Goal: Task Accomplishment & Management: Manage account settings

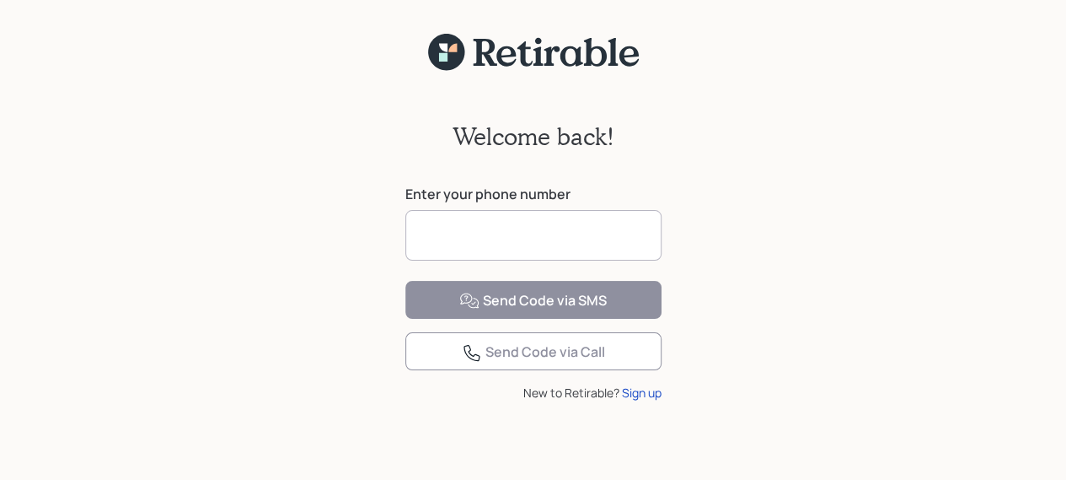
click at [430, 234] on input at bounding box center [533, 235] width 256 height 51
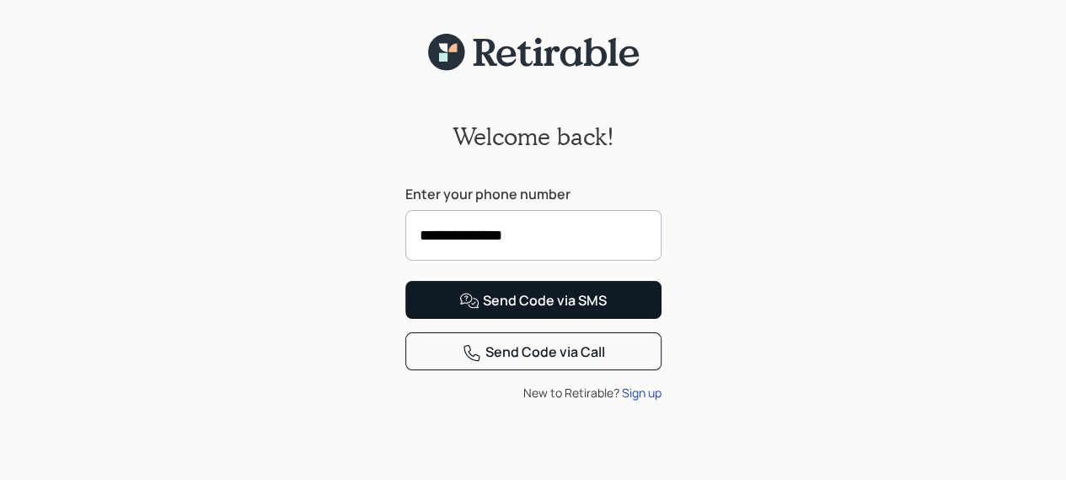
type input "**********"
click at [517, 319] on button "Send Code via SMS" at bounding box center [533, 300] width 256 height 38
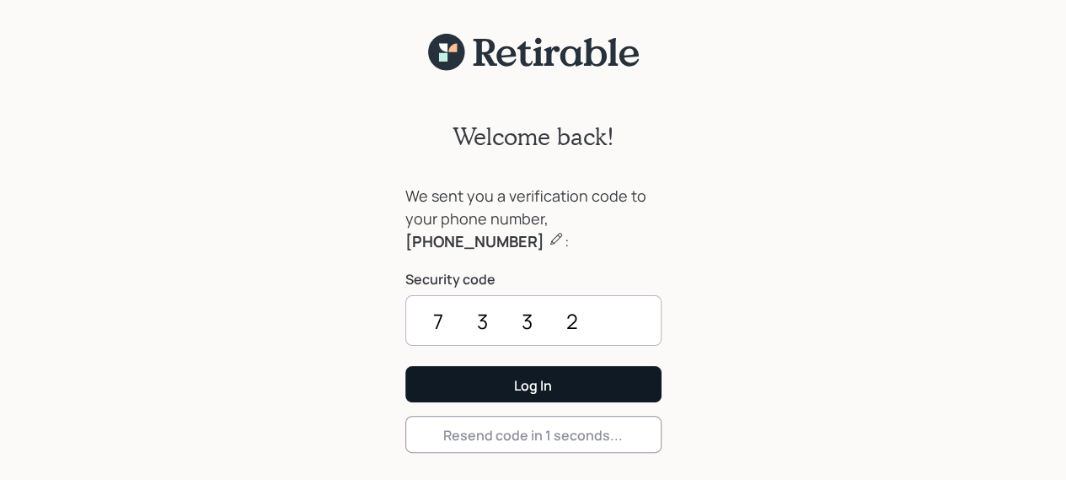
type input "7332"
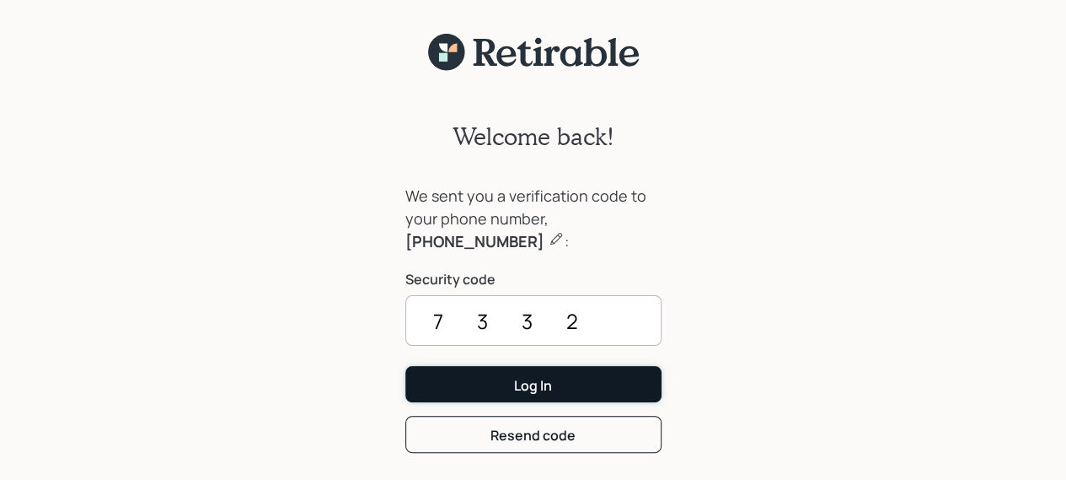
click at [567, 389] on button "Log In" at bounding box center [533, 384] width 256 height 36
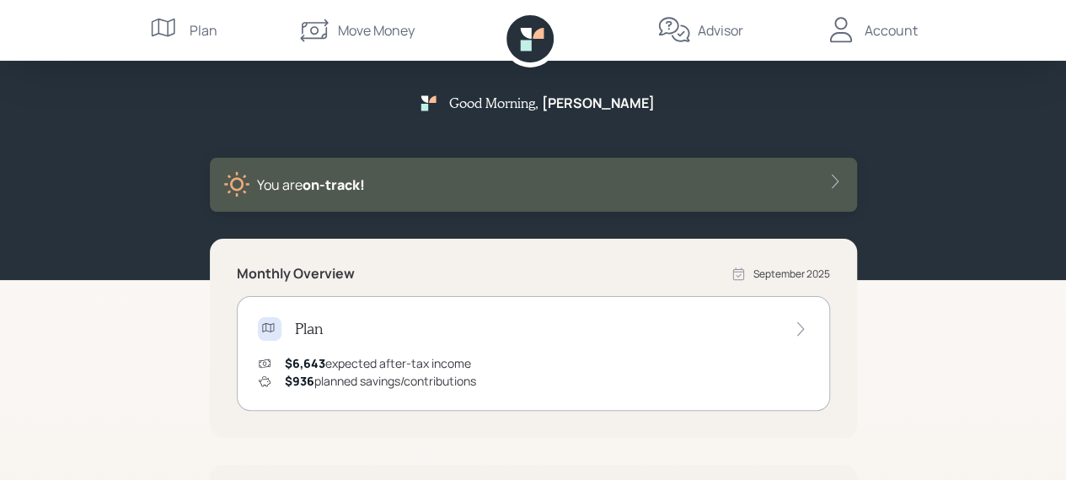
click at [924, 328] on div "Good Morning , [PERSON_NAME] You are on‑track! Monthly Overview [DATE] Plan $6,…" at bounding box center [533, 424] width 1066 height 848
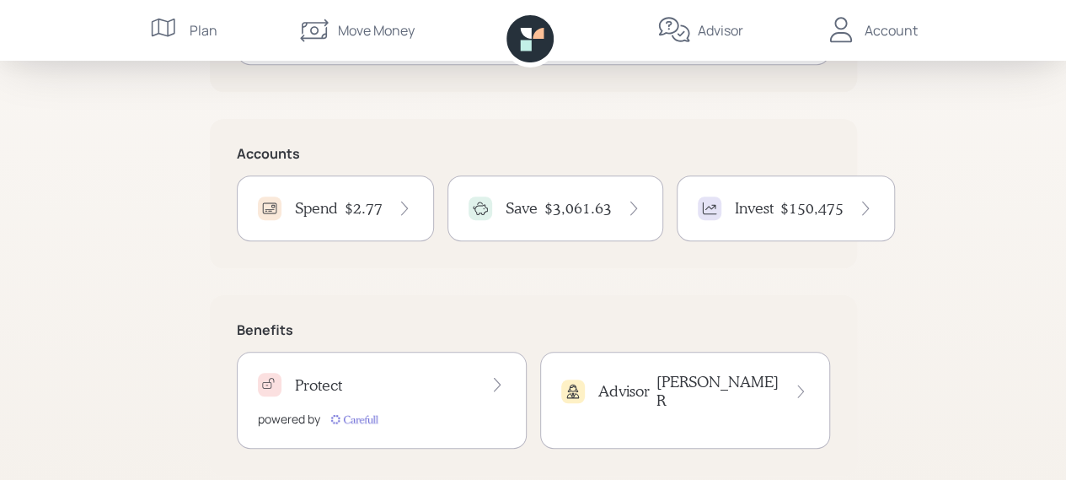
scroll to position [367, 0]
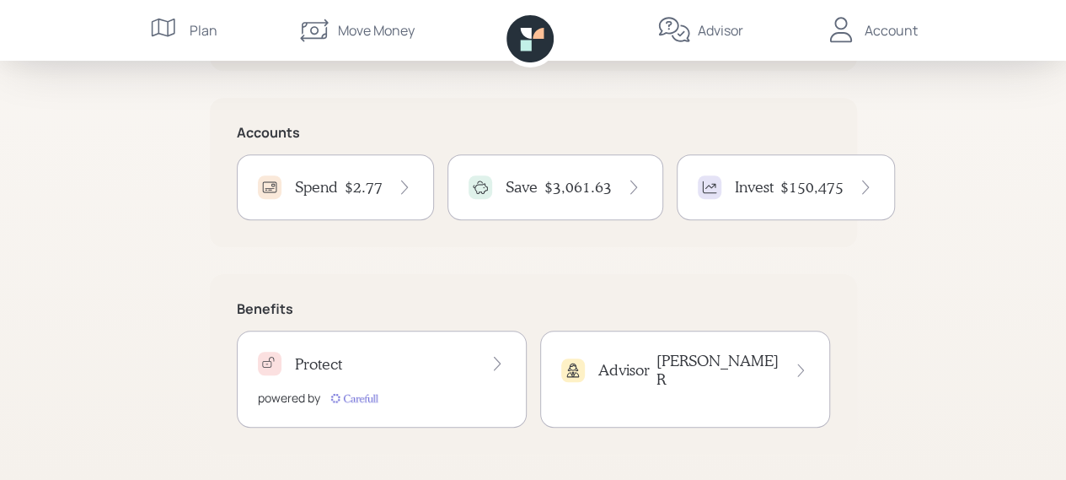
click at [596, 176] on div "Save $3,061.63" at bounding box center [556, 187] width 174 height 24
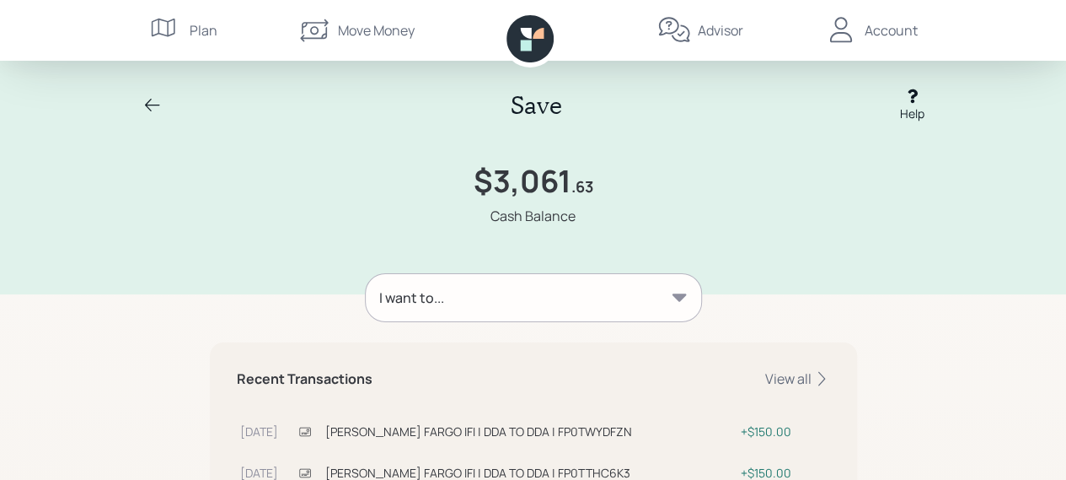
scroll to position [34, 0]
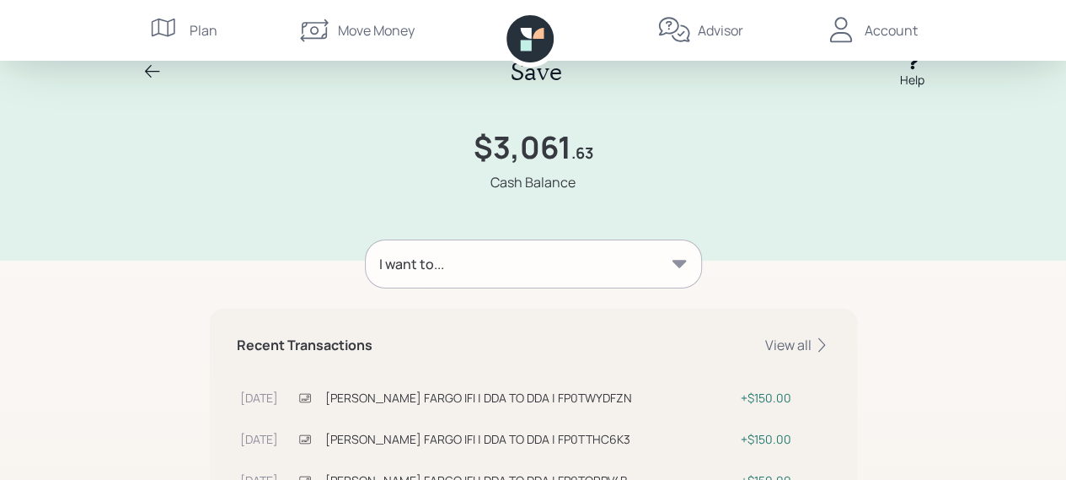
click at [693, 258] on div "I want to..." at bounding box center [534, 263] width 336 height 47
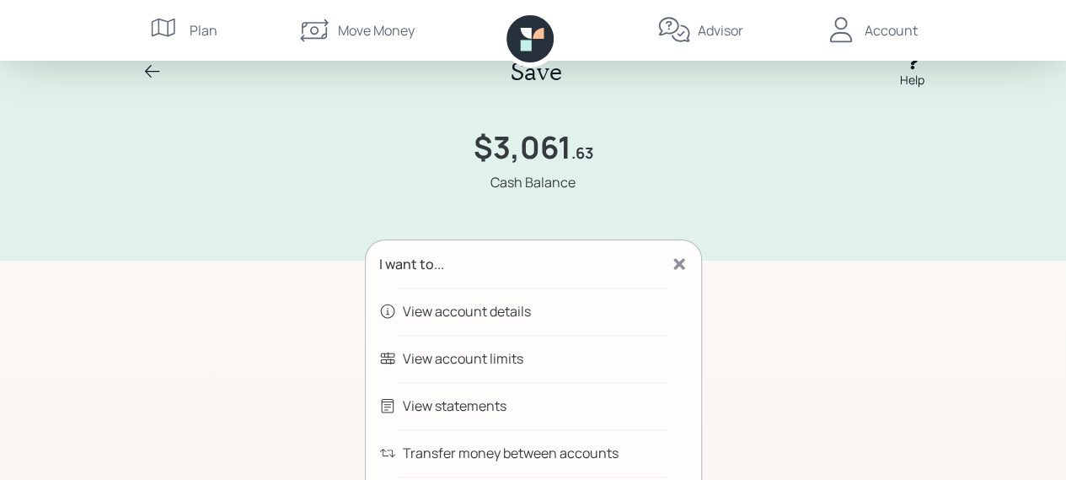
click at [568, 448] on div "Transfer money between accounts" at bounding box center [511, 453] width 216 height 20
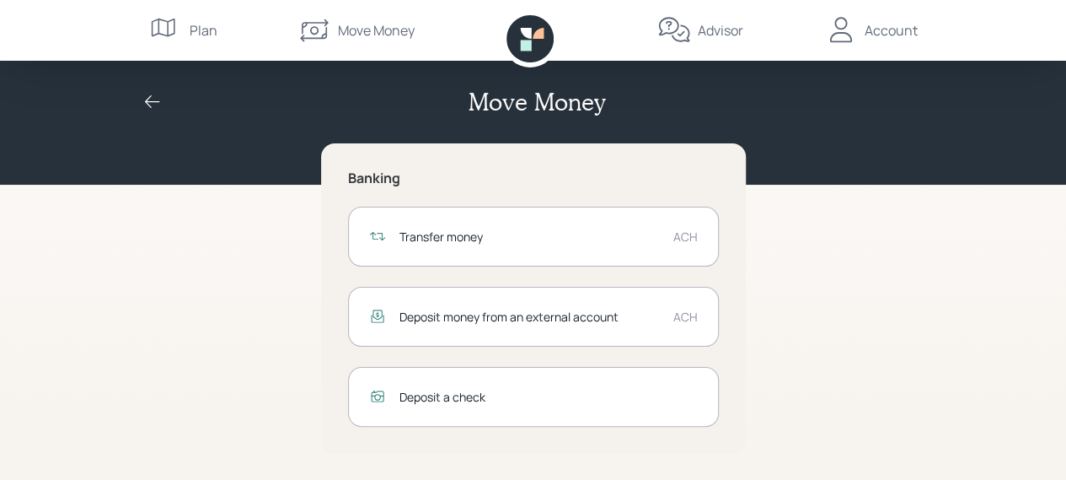
click at [686, 315] on div "ACH" at bounding box center [686, 317] width 24 height 18
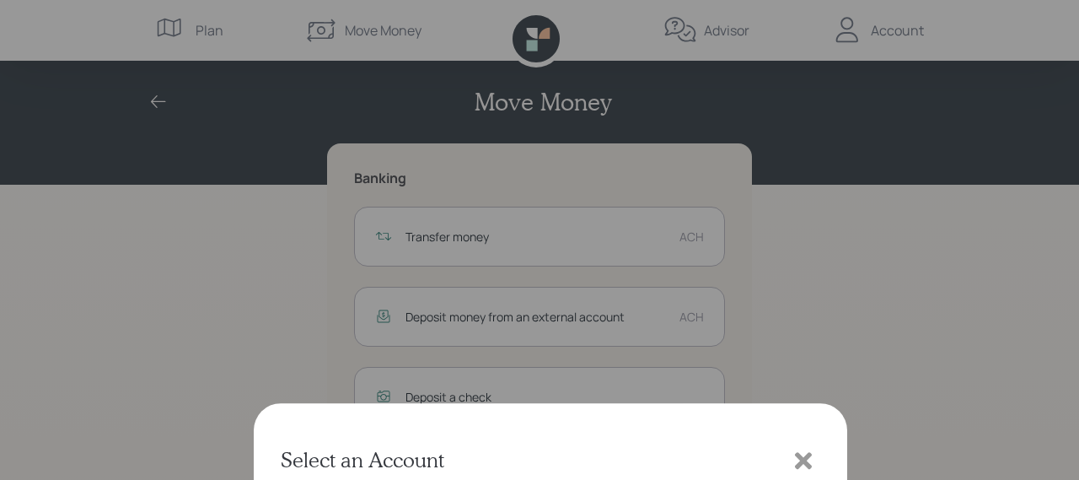
click at [801, 108] on icon at bounding box center [803, 105] width 17 height 17
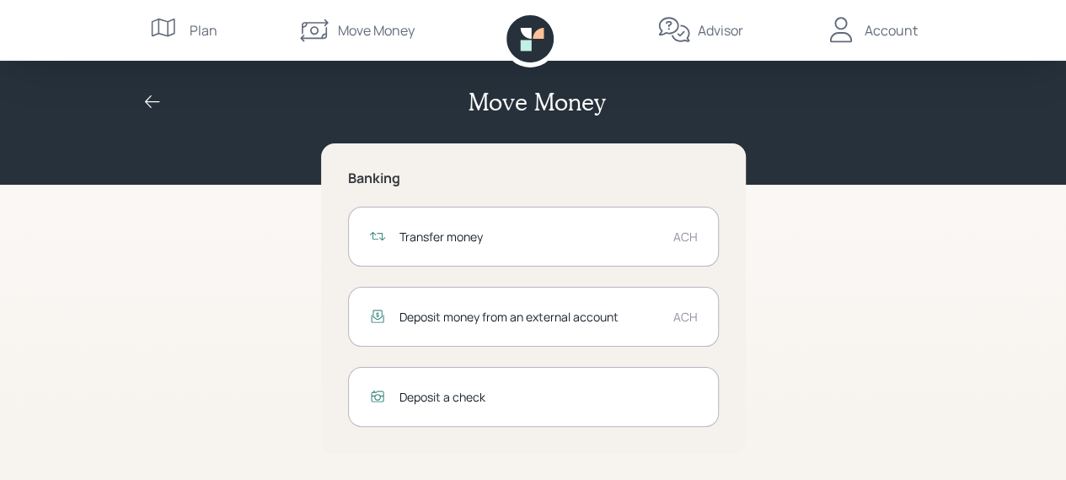
click at [677, 235] on div "ACH" at bounding box center [686, 237] width 24 height 18
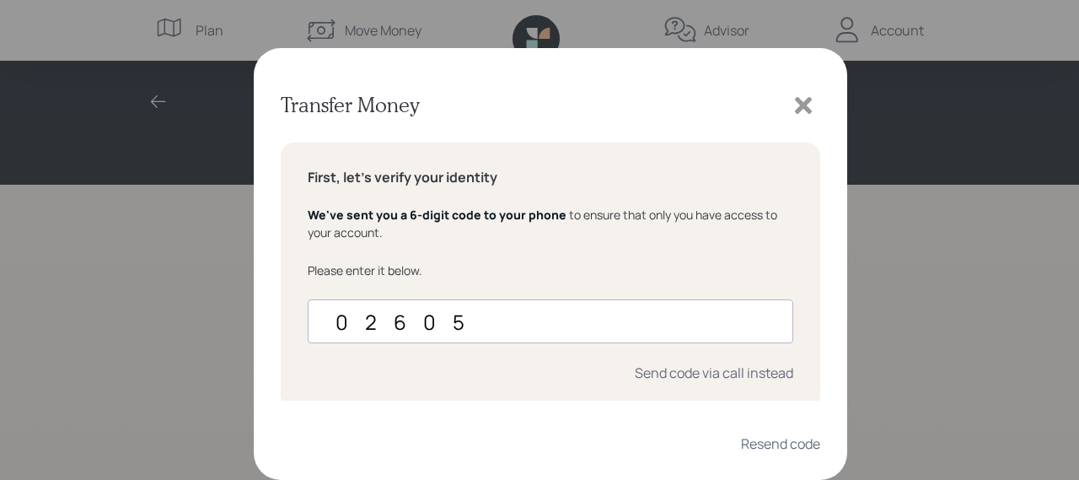
type input "026050"
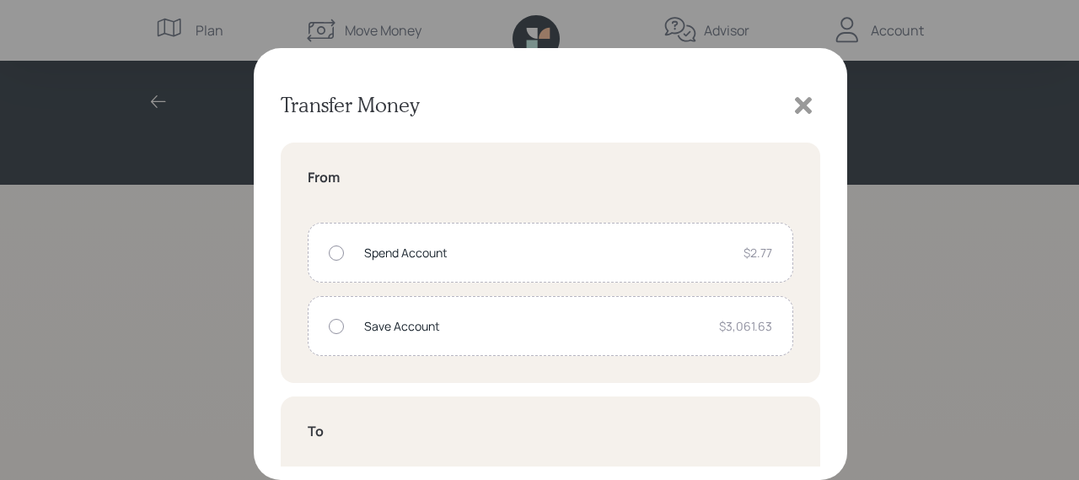
click at [336, 328] on div at bounding box center [336, 326] width 15 height 15
radio input "true"
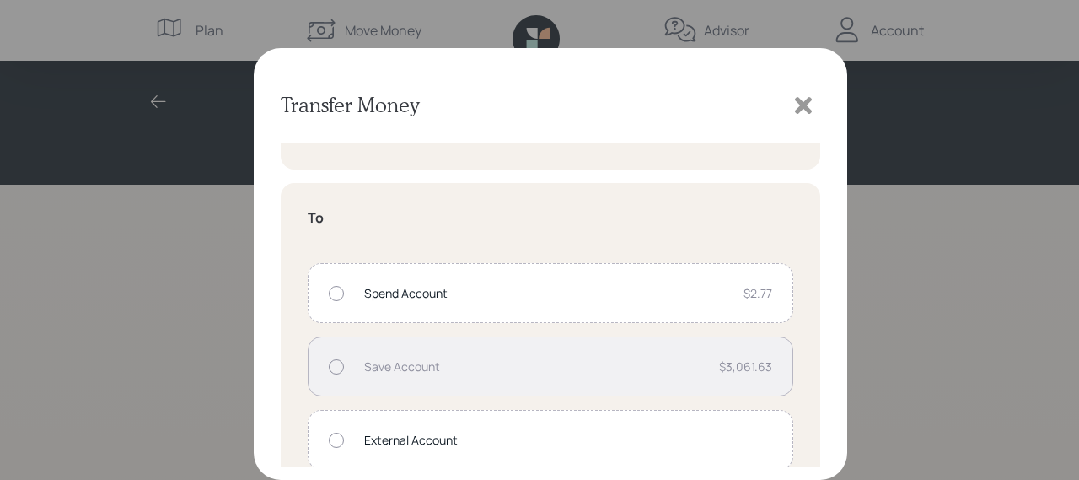
scroll to position [240, 0]
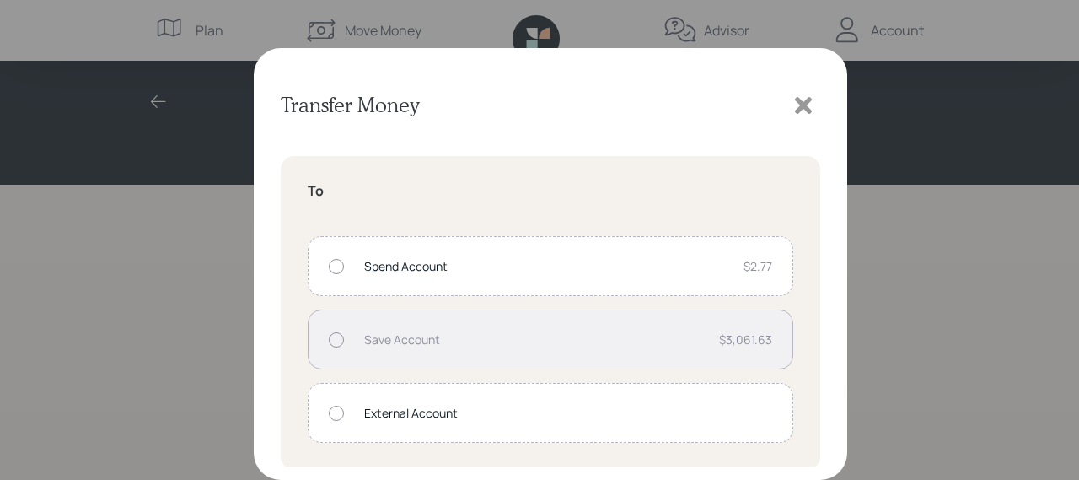
click at [554, 404] on div "External Account" at bounding box center [568, 413] width 408 height 18
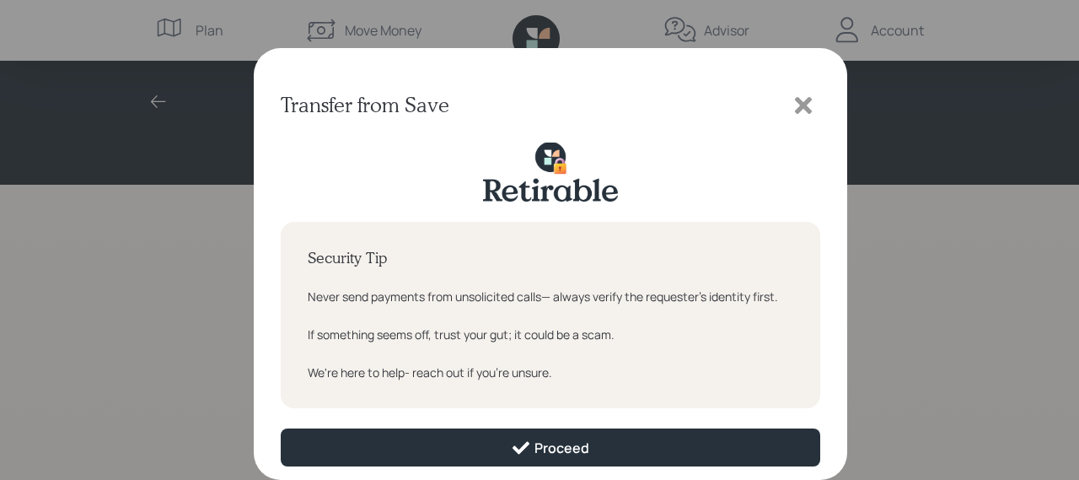
scroll to position [0, 0]
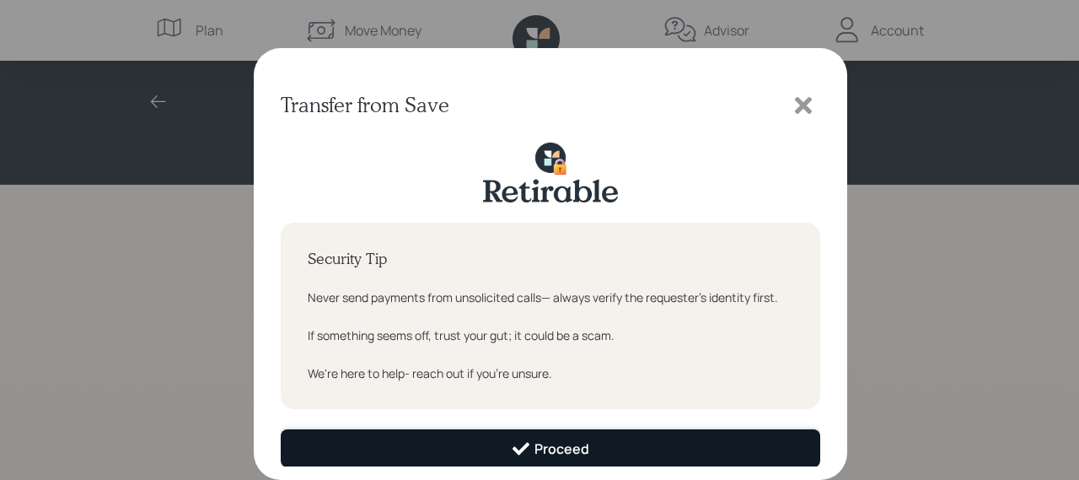
click at [588, 456] on button "Proceed" at bounding box center [551, 448] width 540 height 38
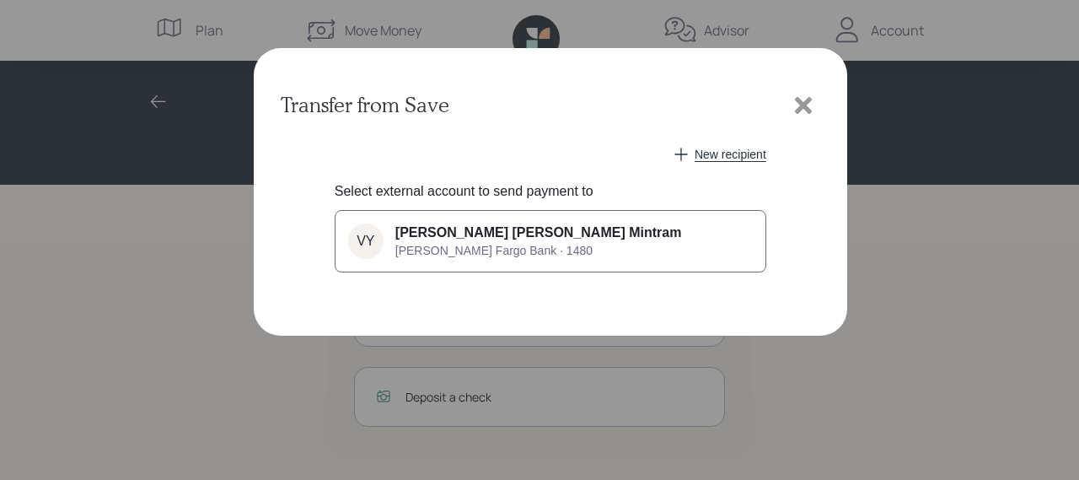
click at [509, 231] on span "[PERSON_NAME] [PERSON_NAME] Mintram" at bounding box center [538, 232] width 287 height 15
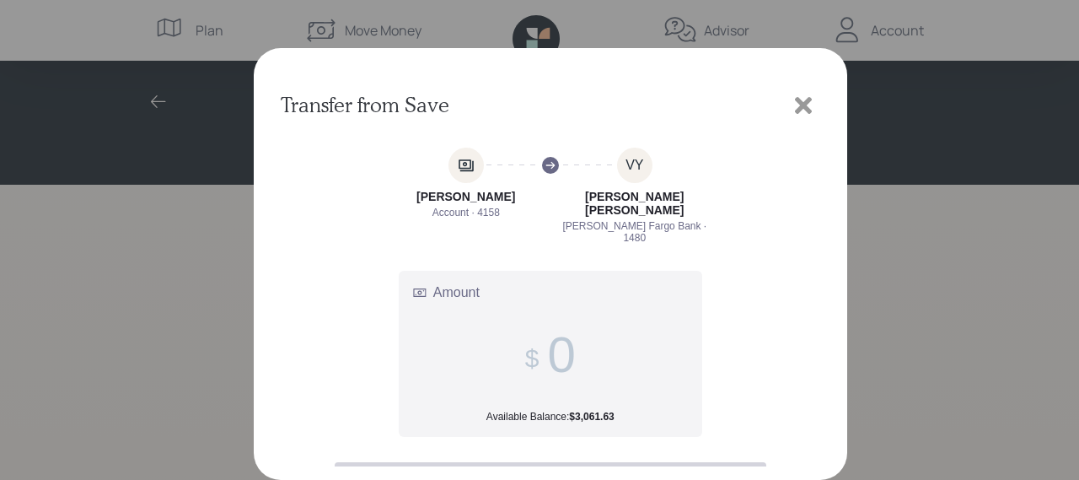
click at [536, 325] on span at bounding box center [550, 354] width 51 height 58
click at [547, 325] on input "Amount Available Balance: $3,061.63" at bounding box center [561, 354] width 28 height 58
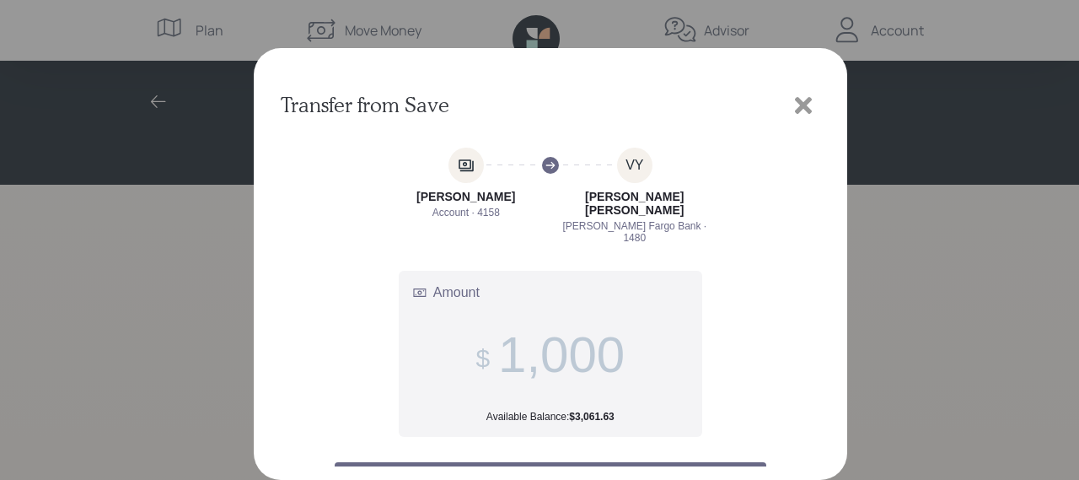
type input "1,000"
click at [548, 462] on button "Continue" at bounding box center [551, 482] width 432 height 40
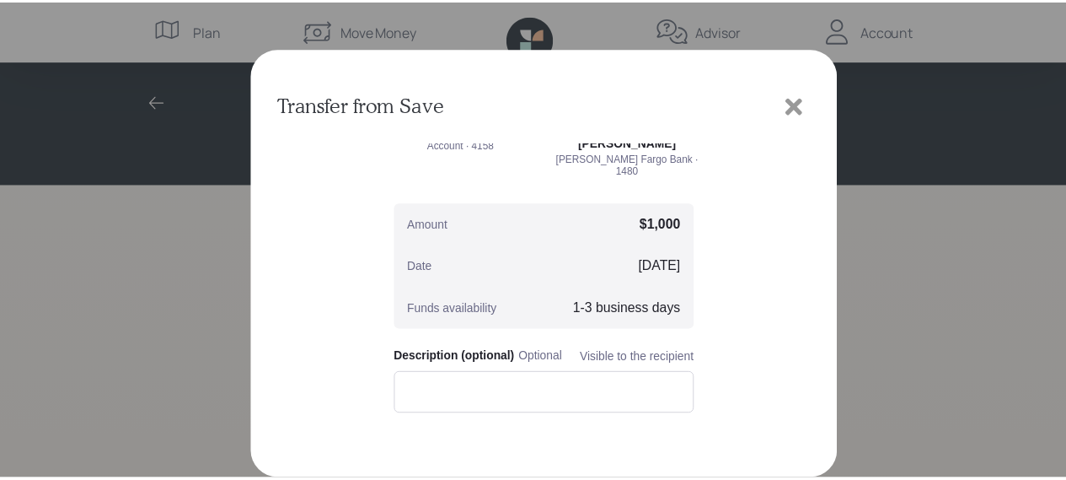
scroll to position [173, 0]
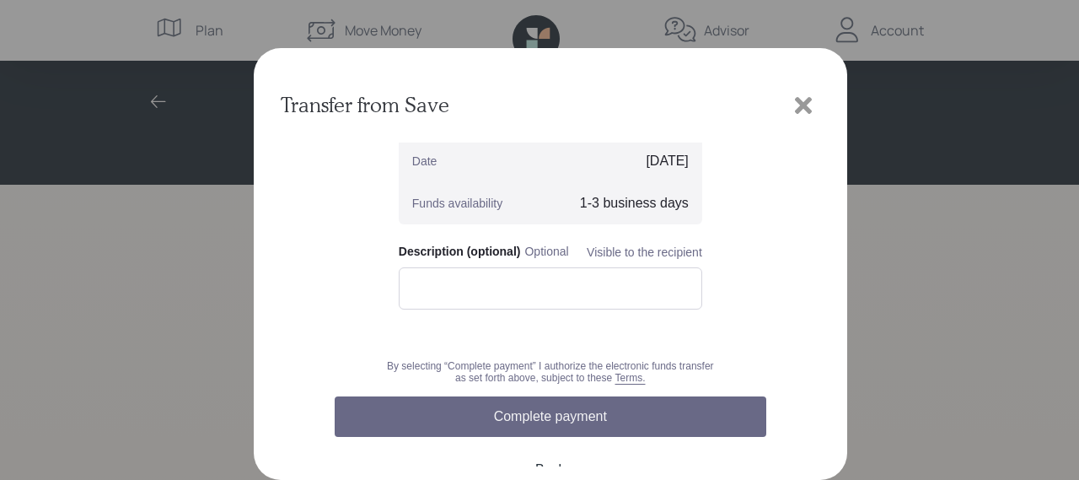
click at [572, 396] on button "Complete payment" at bounding box center [551, 416] width 432 height 40
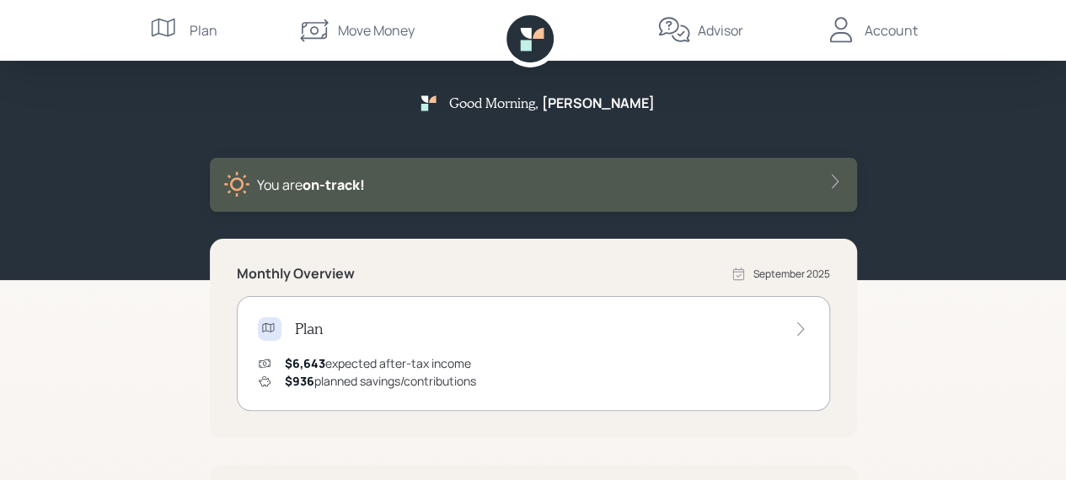
click at [939, 298] on div "Good Morning , [PERSON_NAME] You are on‑track! Monthly Overview [DATE] Plan $6,…" at bounding box center [533, 424] width 1066 height 848
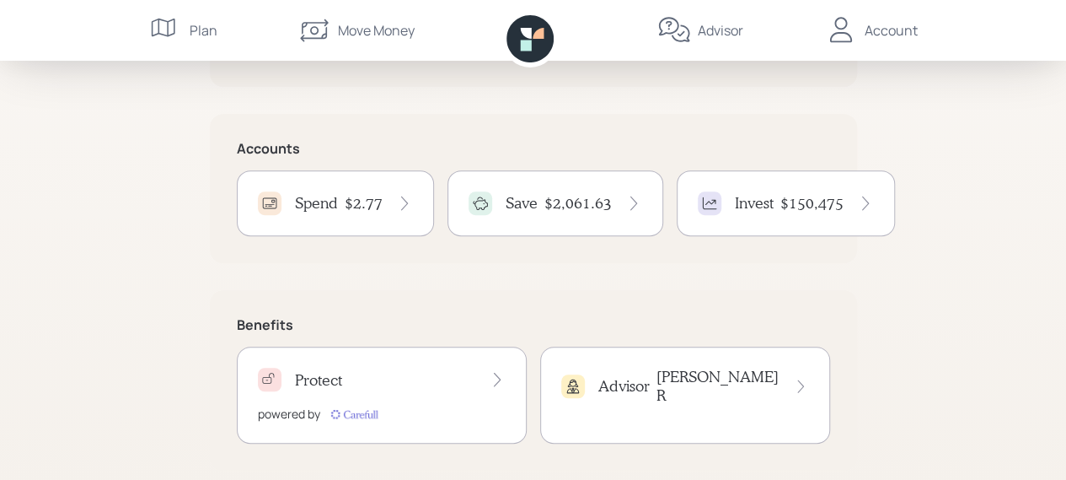
scroll to position [367, 0]
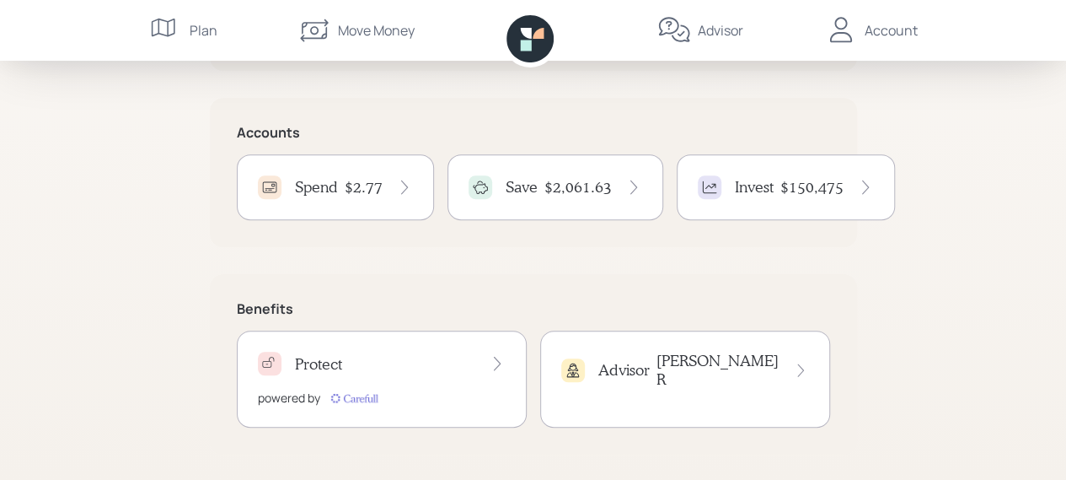
click at [831, 193] on h4 "$150,475" at bounding box center [812, 187] width 63 height 19
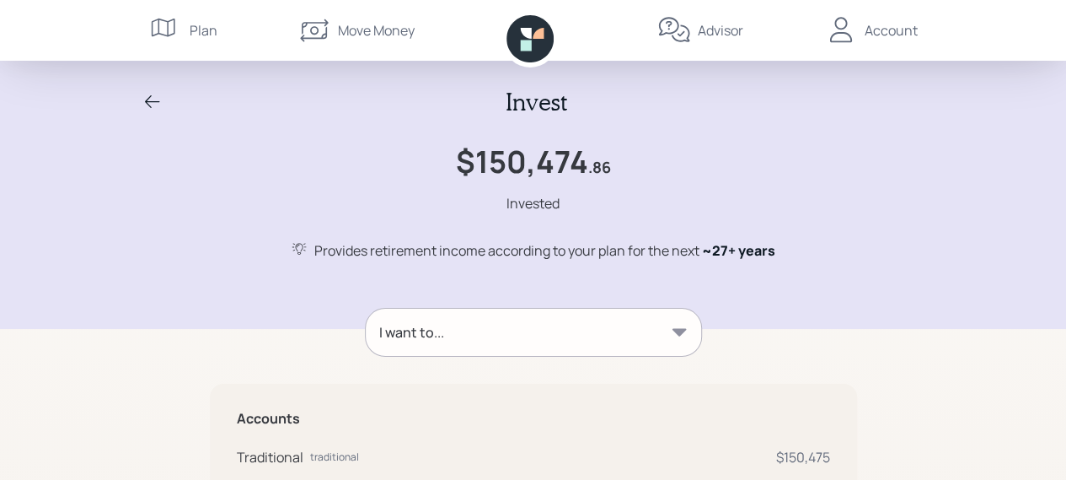
click at [964, 184] on div "Invest $150,474 .86 Invested Provides retirement income according to your plan …" at bounding box center [533, 164] width 1066 height 329
